Goal: Transaction & Acquisition: Purchase product/service

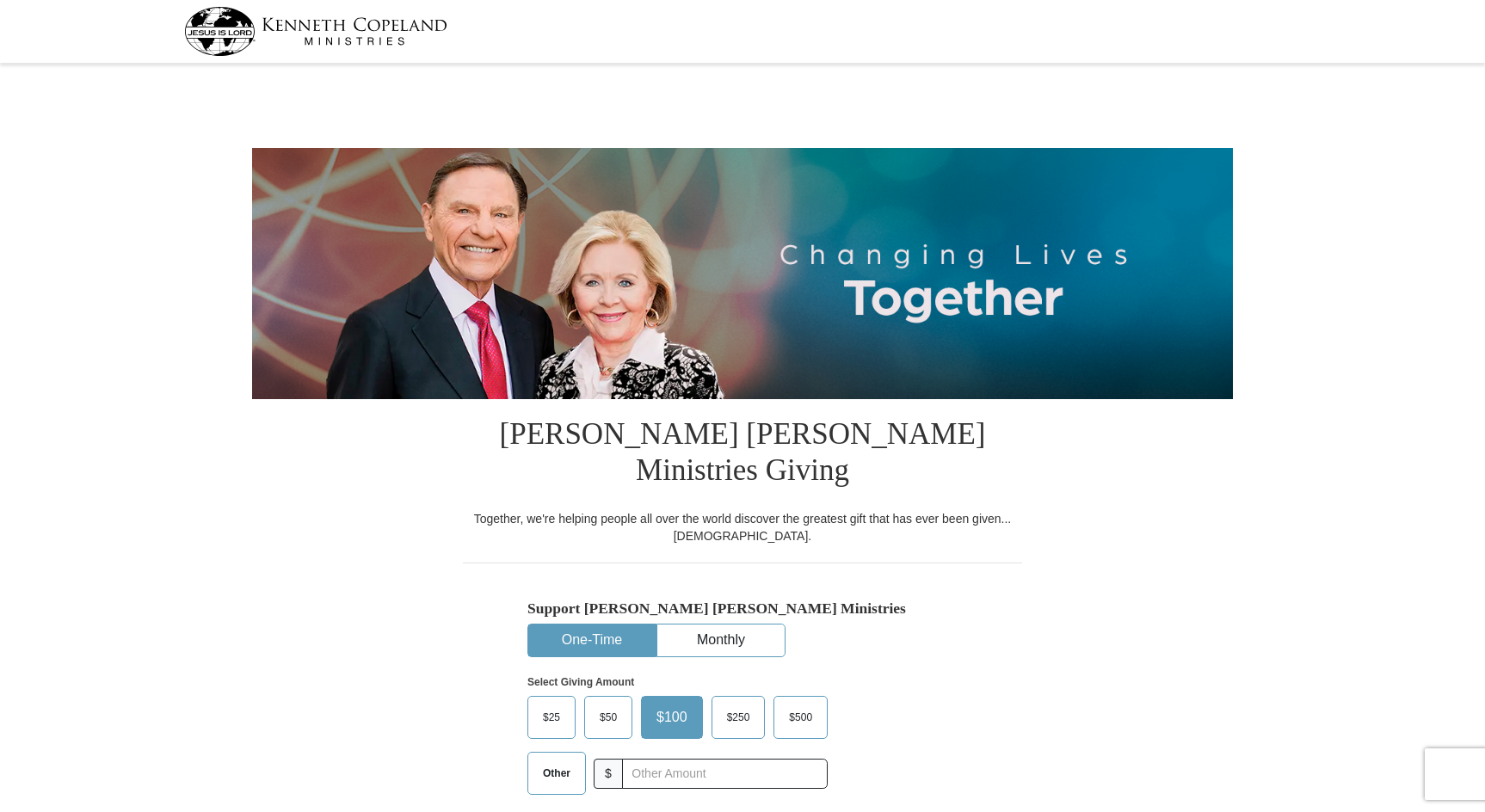
select select "OR"
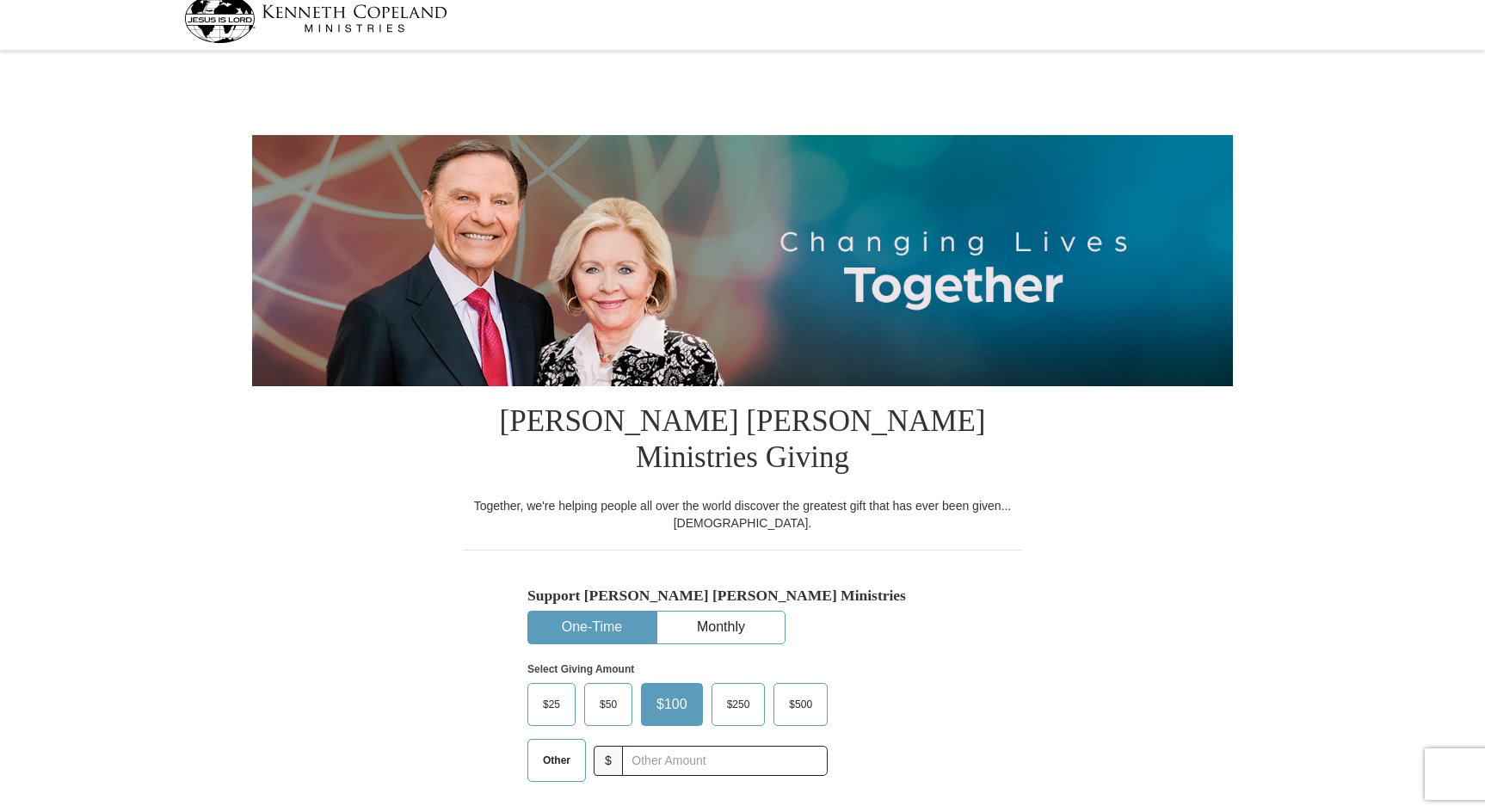
scroll to position [344, 0]
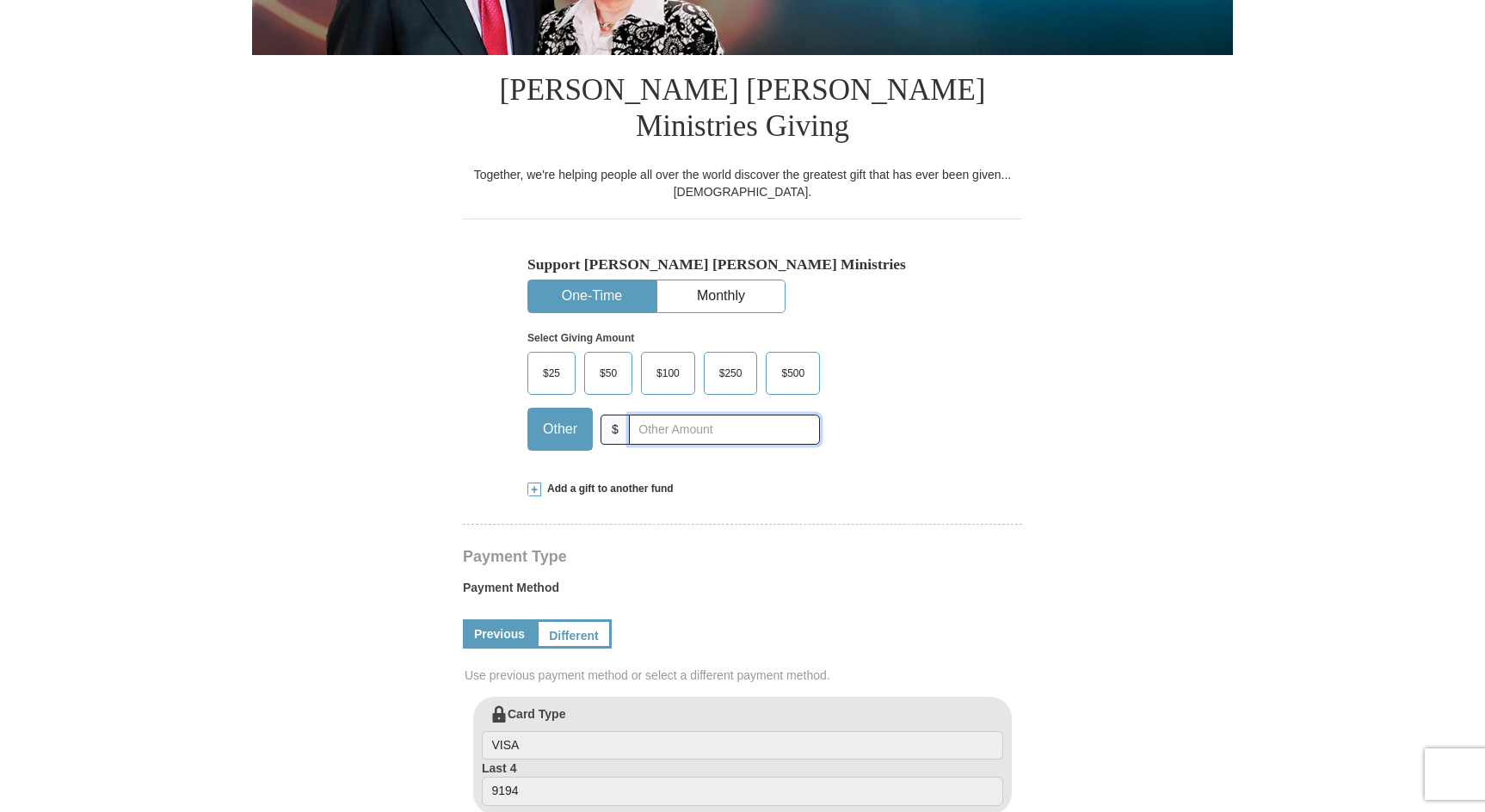
click at [671, 414] on input "text" at bounding box center [724, 429] width 191 height 30
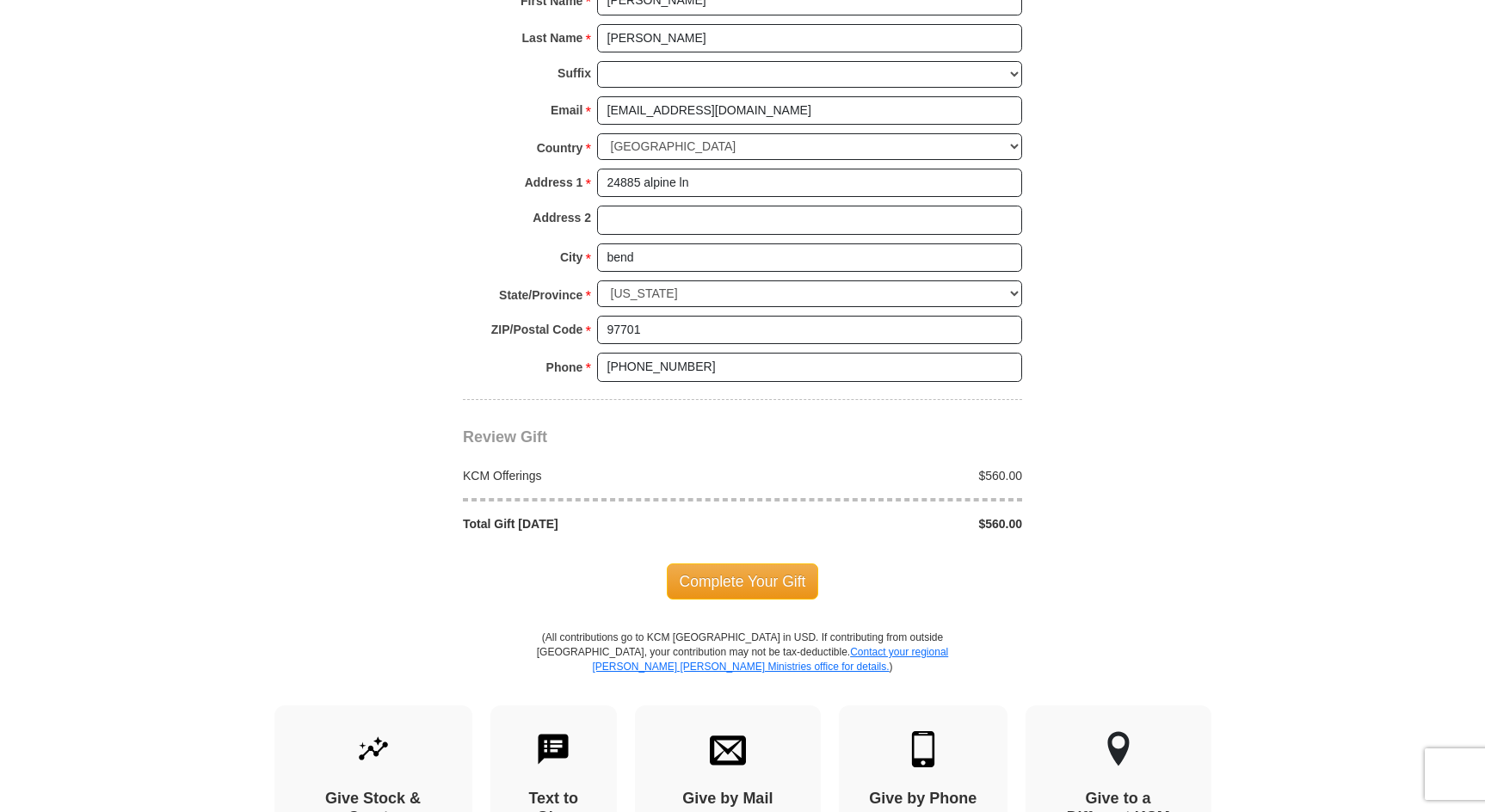
scroll to position [1290, 0]
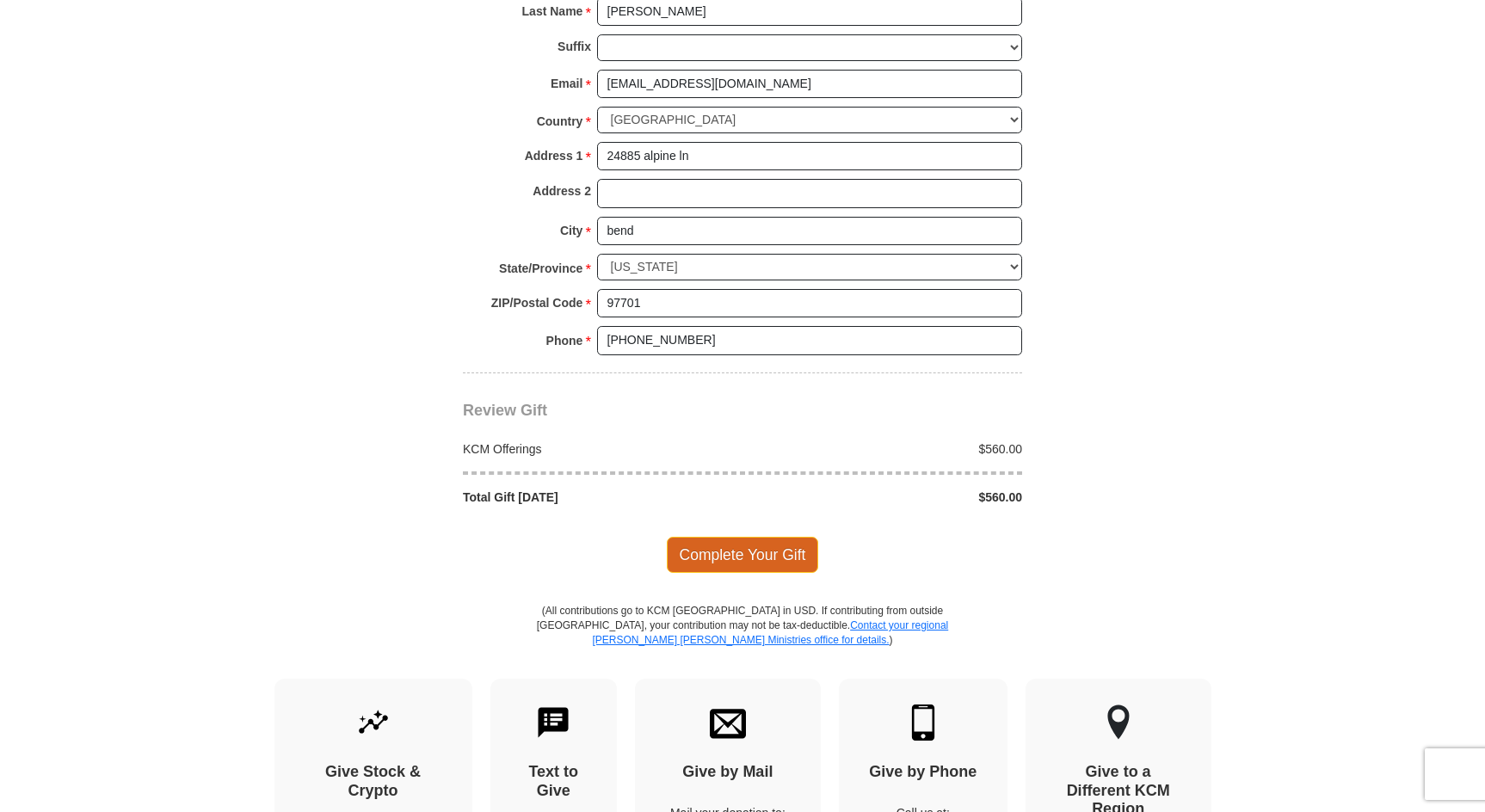
type input "560.00"
click at [755, 536] on span "Complete Your Gift" at bounding box center [742, 554] width 152 height 36
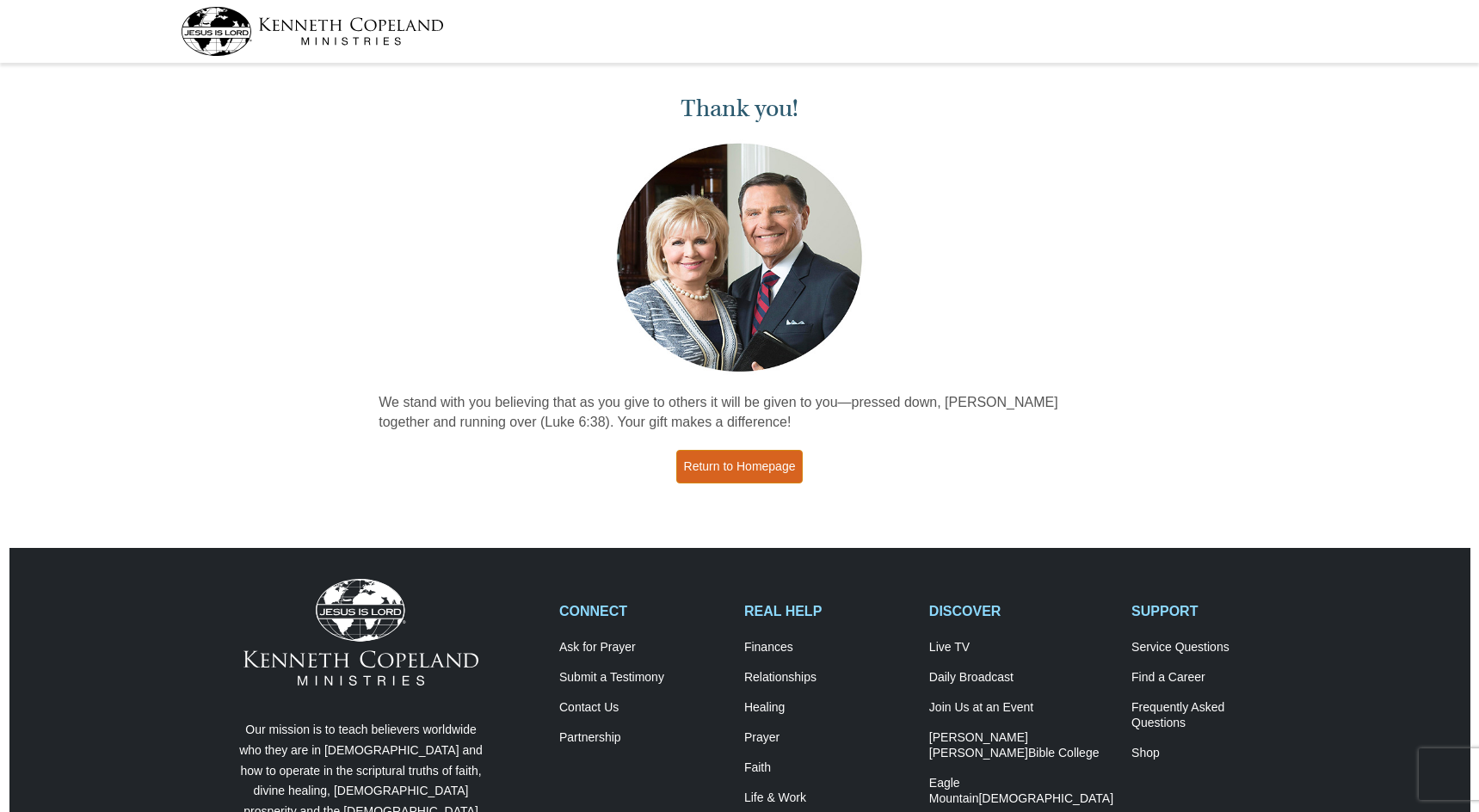
click at [750, 456] on link "Return to Homepage" at bounding box center [740, 467] width 127 height 34
